Goal: Check status: Check status

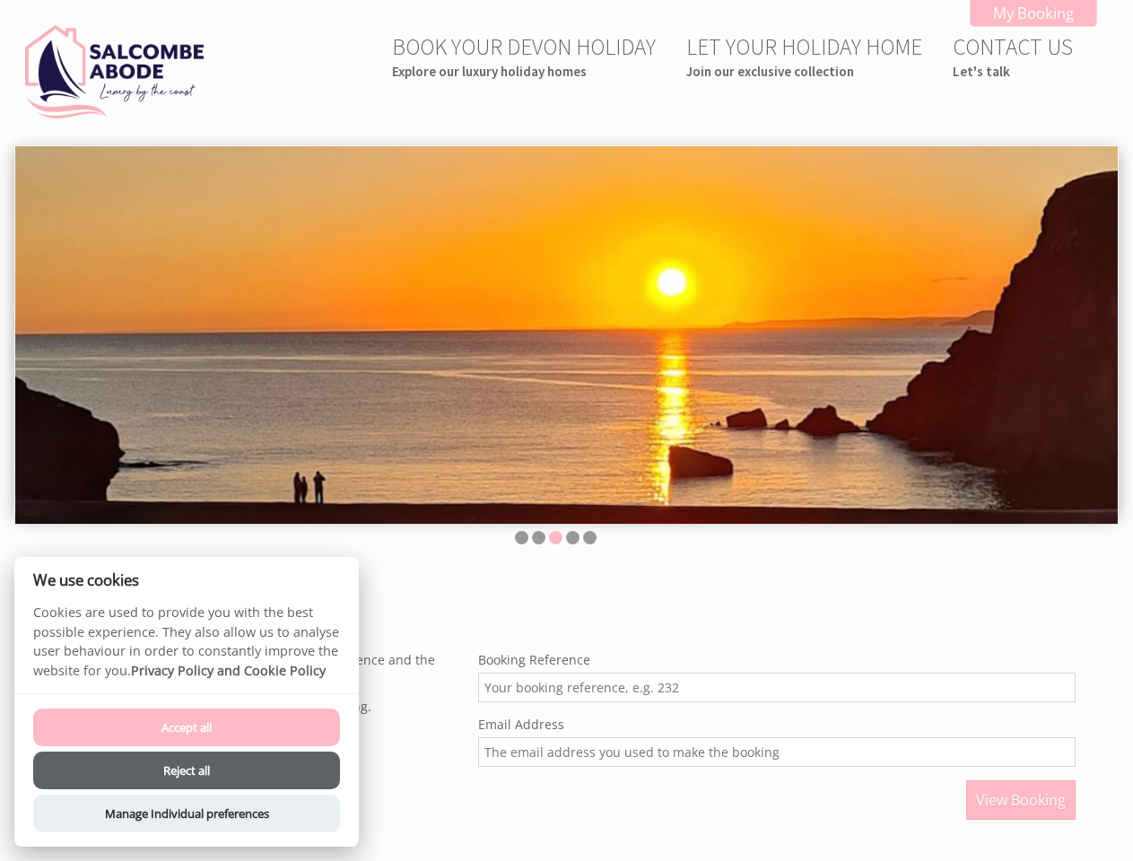
click at [566, 430] on img at bounding box center [566, 335] width 1102 height 378
click at [566, 331] on img at bounding box center [566, 335] width 1102 height 378
click at [521, 537] on li at bounding box center [521, 537] width 13 height 13
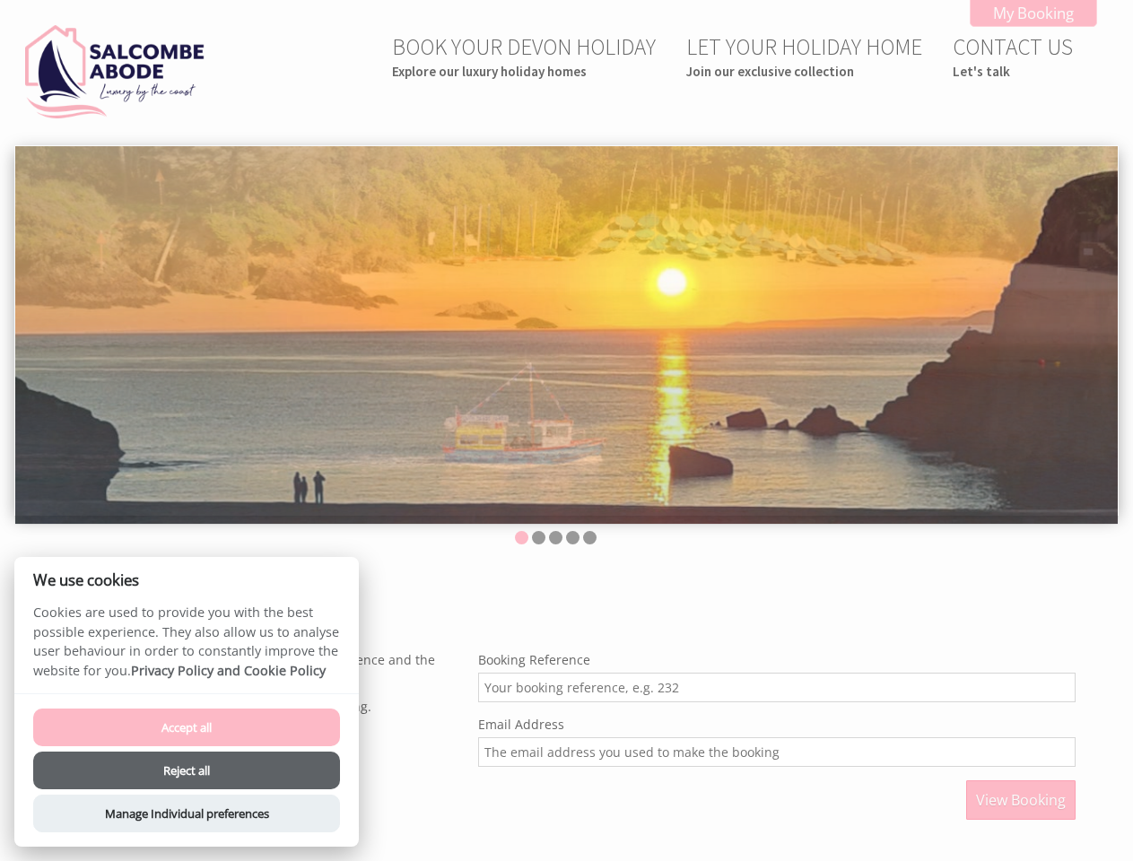
click at [538, 537] on li at bounding box center [538, 537] width 13 height 13
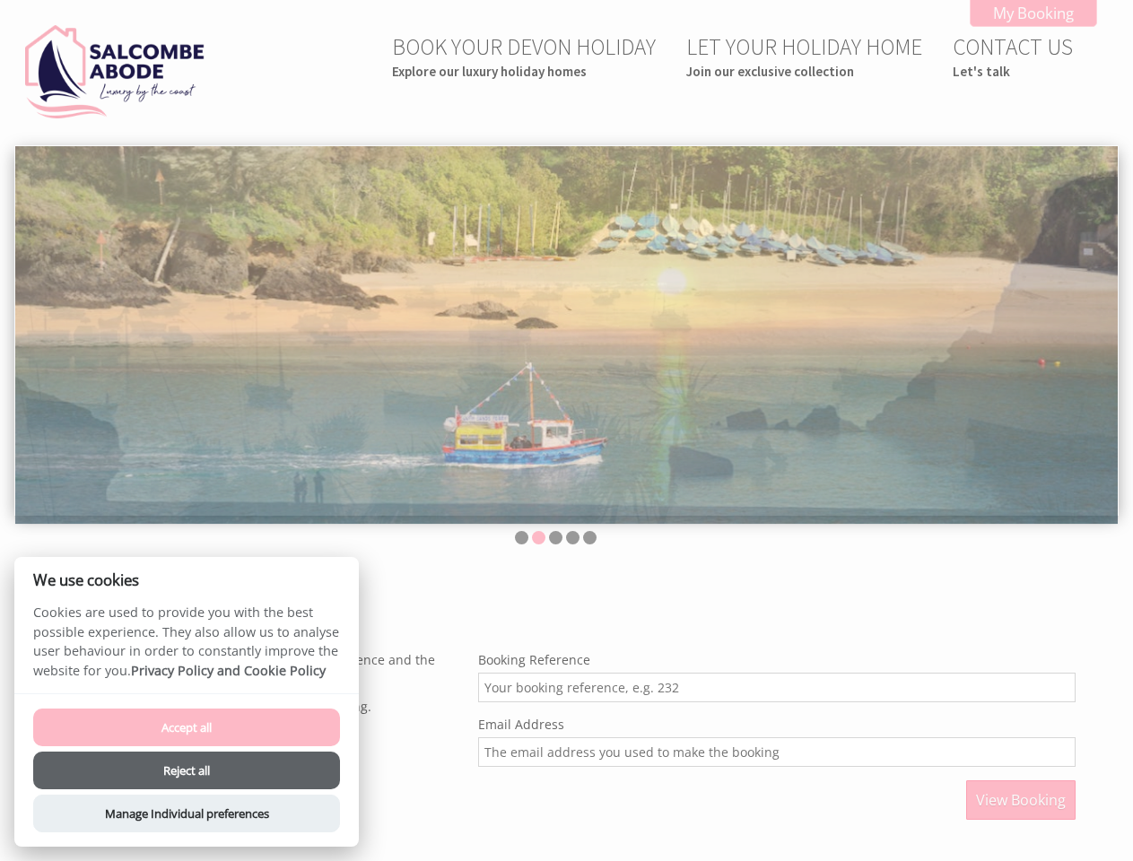
click at [555, 537] on li at bounding box center [555, 537] width 13 height 13
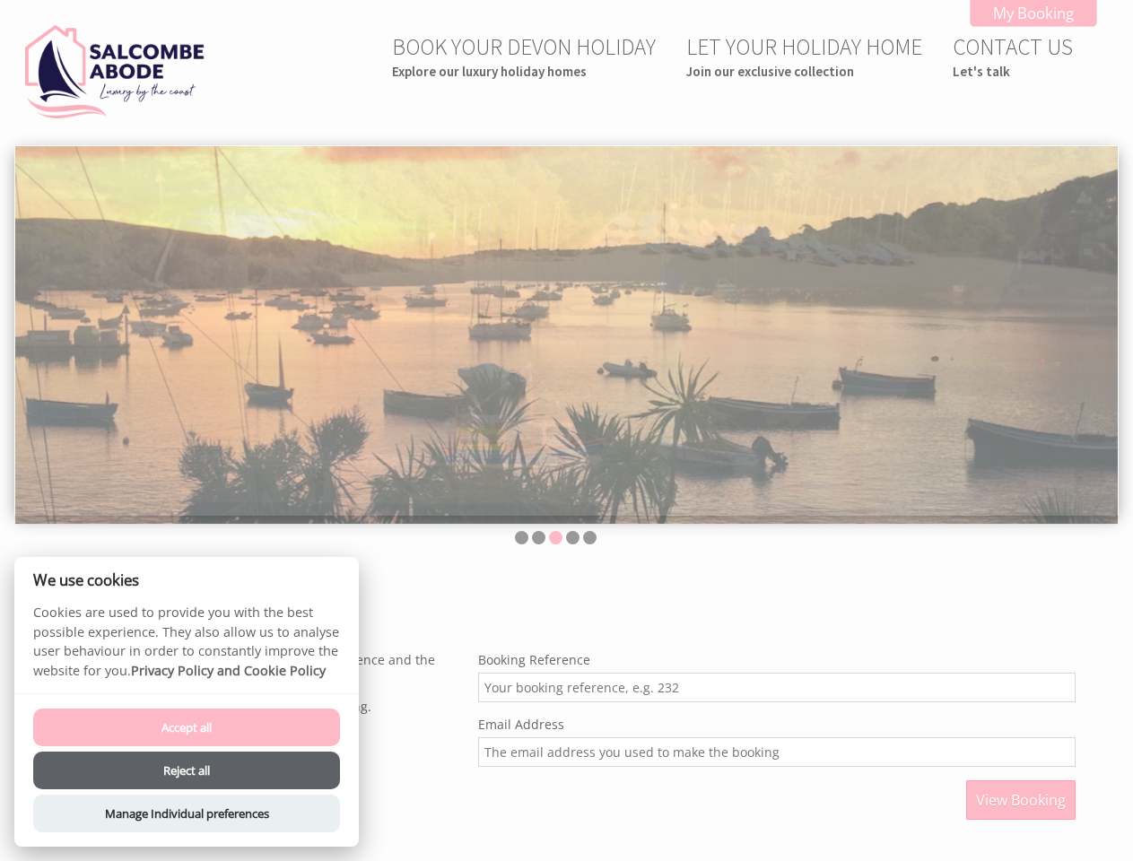
click at [572, 537] on li at bounding box center [572, 537] width 13 height 13
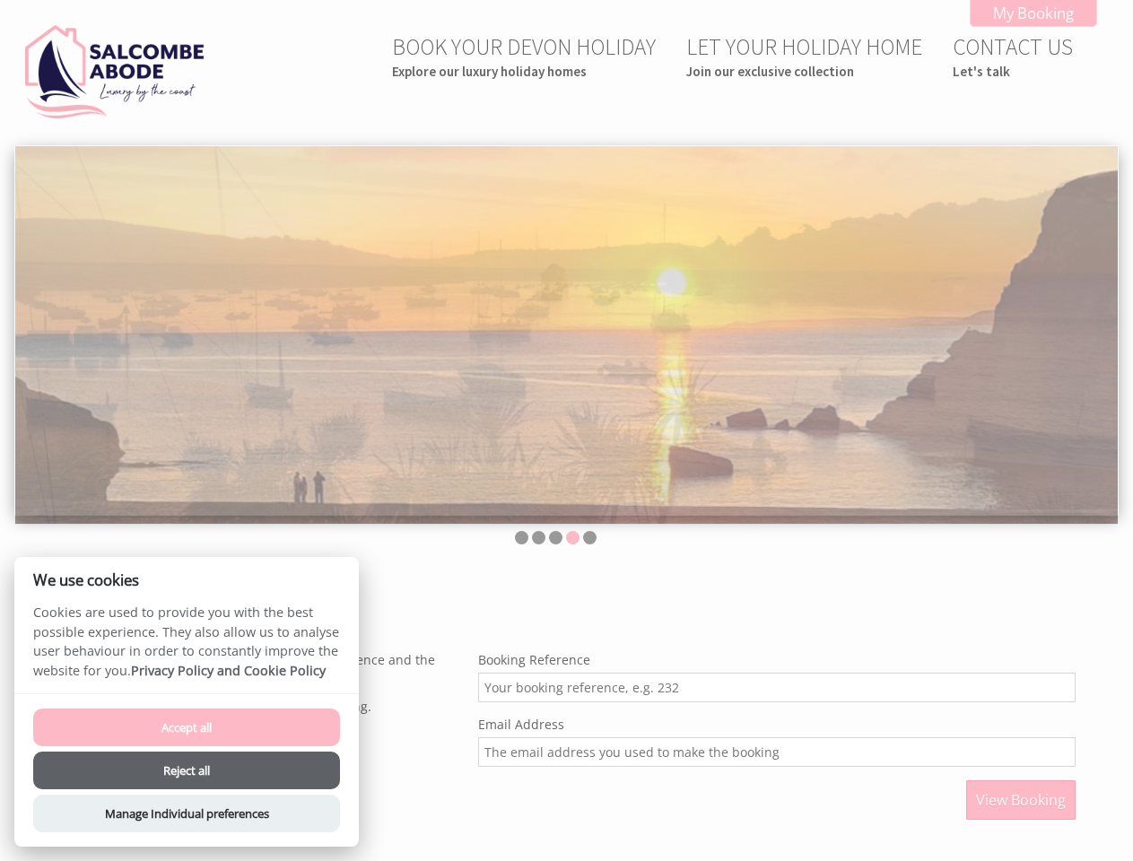
click at [589, 537] on li at bounding box center [589, 537] width 13 height 13
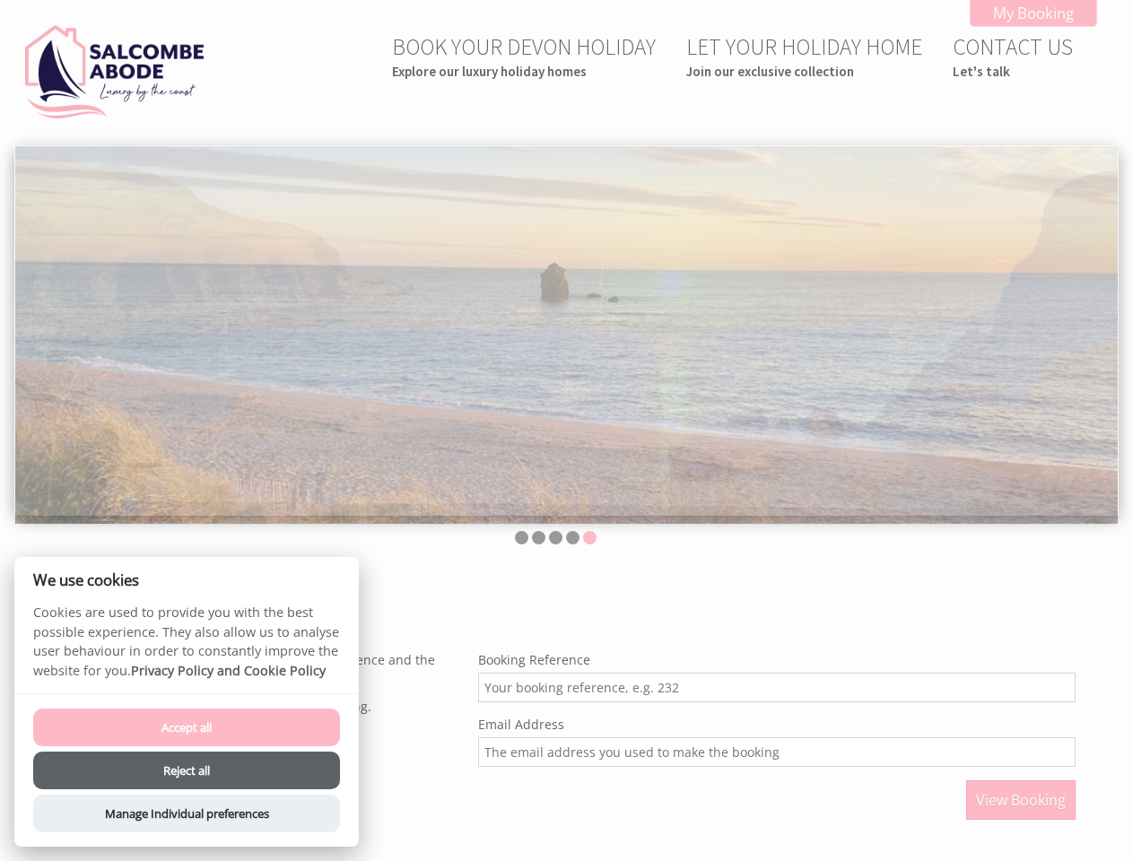
click at [1021, 800] on span "View Booking" at bounding box center [1021, 800] width 90 height 20
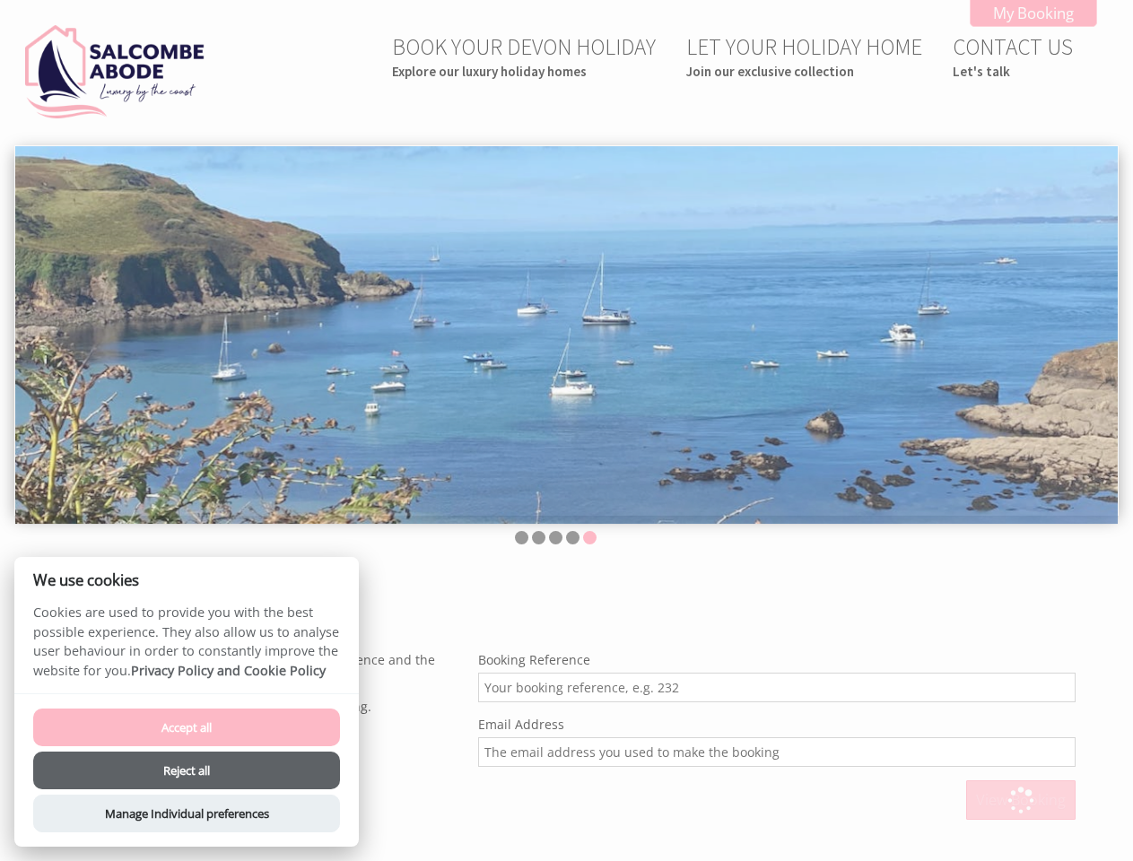
click at [187, 727] on button "Accept all" at bounding box center [186, 727] width 307 height 38
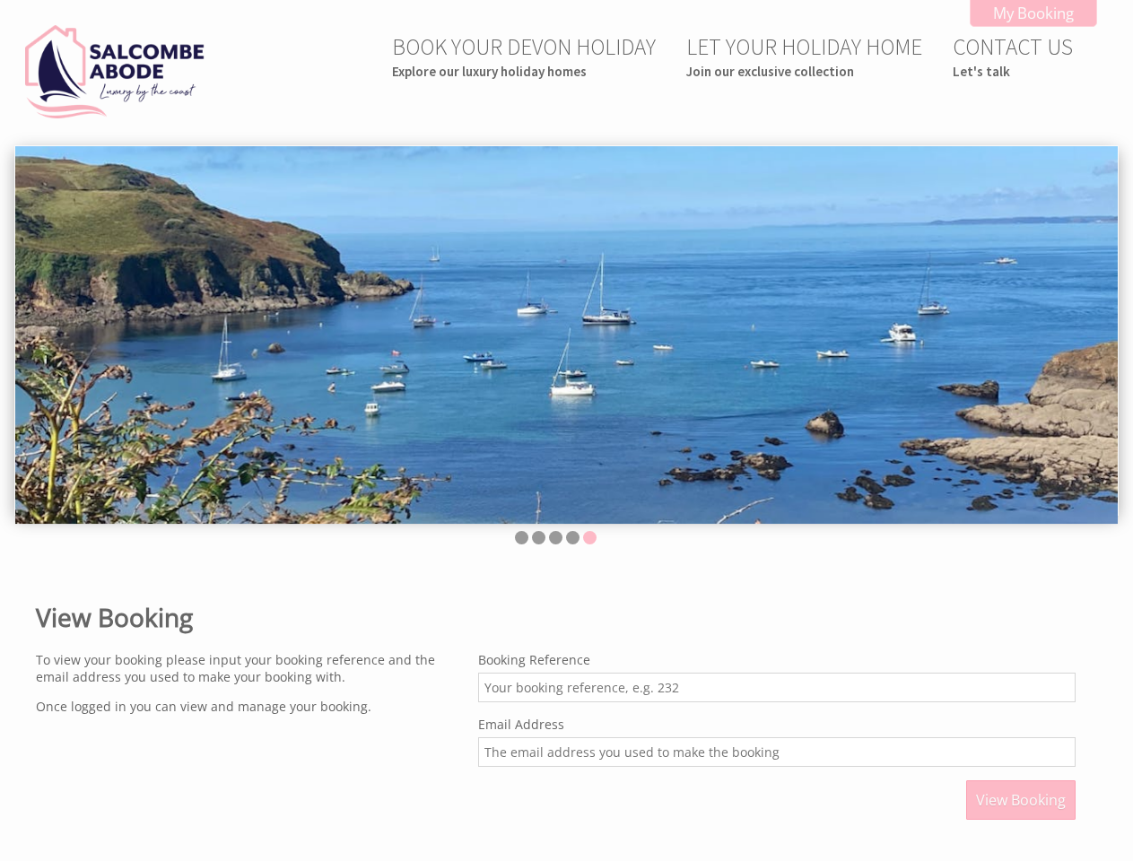
click at [187, 770] on div "View Booking To view your booking please input your booking reference and the e…" at bounding box center [555, 707] width 1061 height 246
